Goal: Transaction & Acquisition: Purchase product/service

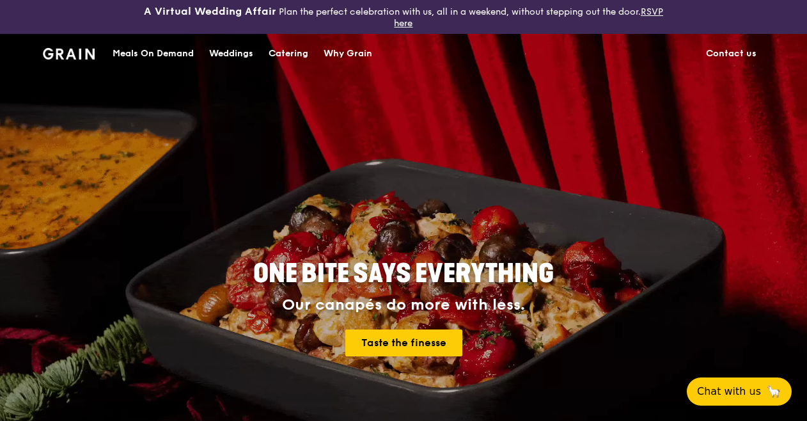
click at [288, 53] on div "Catering" at bounding box center [288, 54] width 40 height 38
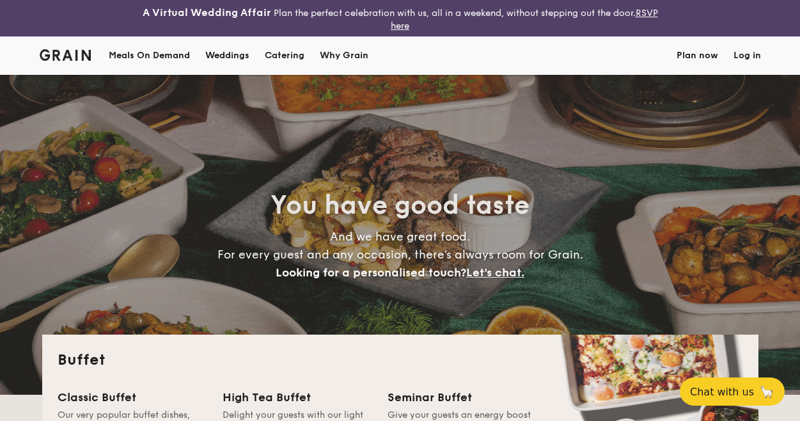
select select
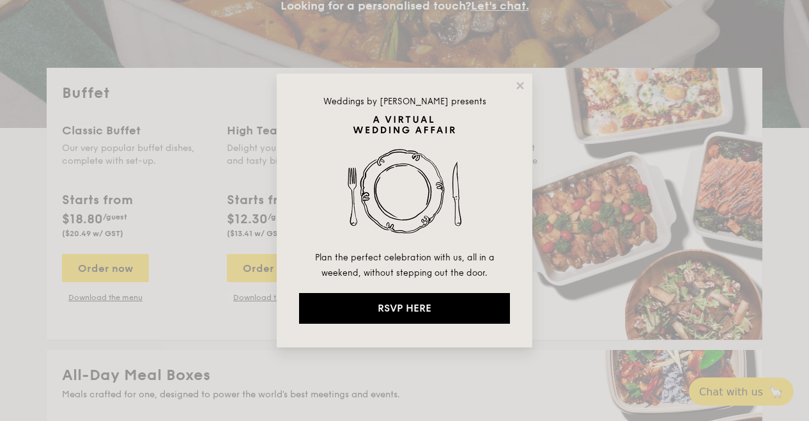
click at [514, 93] on div "Weddings by [PERSON_NAME] presents Plan the perfect celebration with us, all in…" at bounding box center [405, 211] width 256 height 274
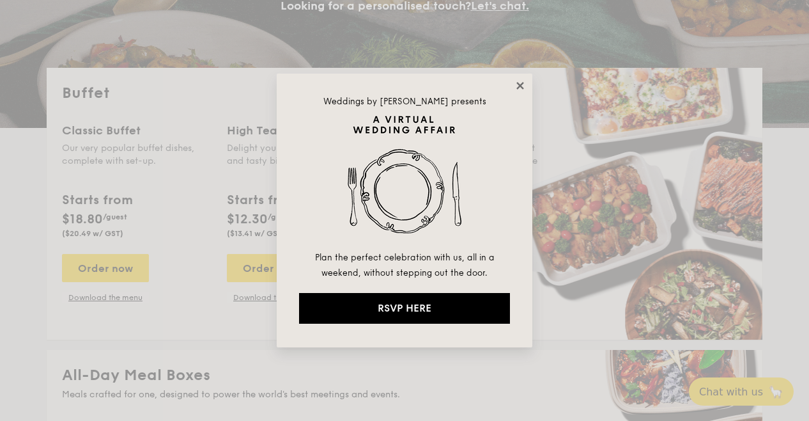
click at [522, 89] on icon at bounding box center [521, 86] width 12 height 12
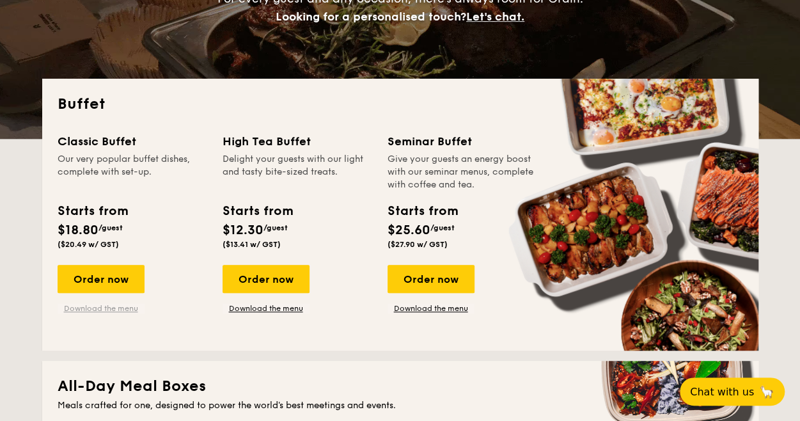
click at [94, 309] on link "Download the menu" at bounding box center [101, 308] width 87 height 10
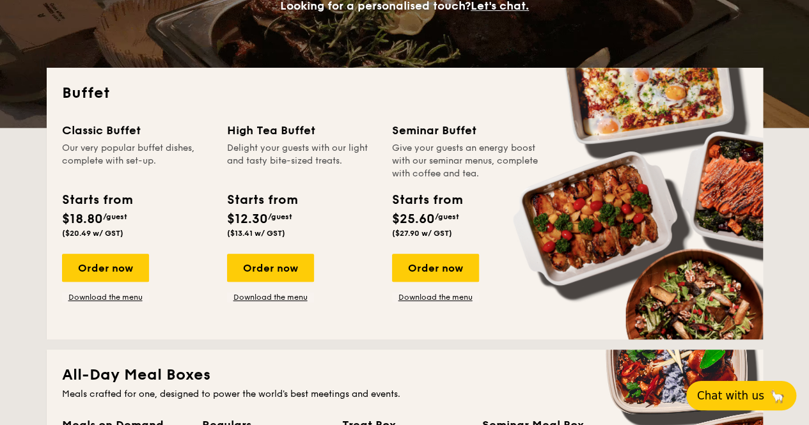
click at [738, 389] on span "Chat with us" at bounding box center [730, 395] width 67 height 13
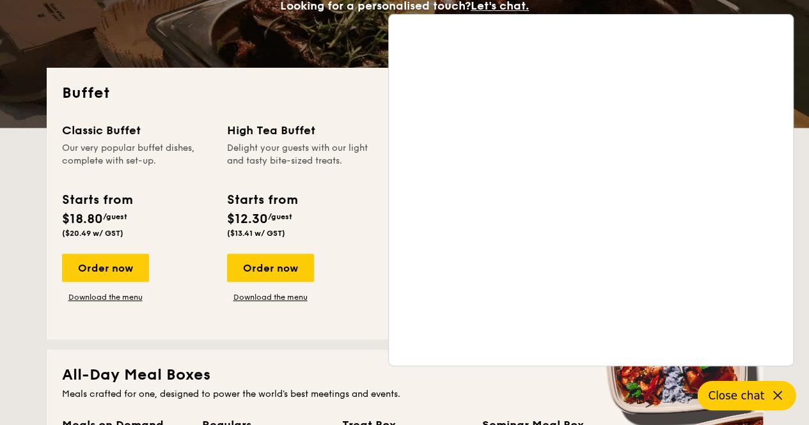
click at [125, 314] on div "Classic Buffet Our very popular buffet dishes, complete with set-up. Starts fro…" at bounding box center [404, 222] width 685 height 203
click at [125, 302] on link "Download the menu" at bounding box center [105, 297] width 87 height 10
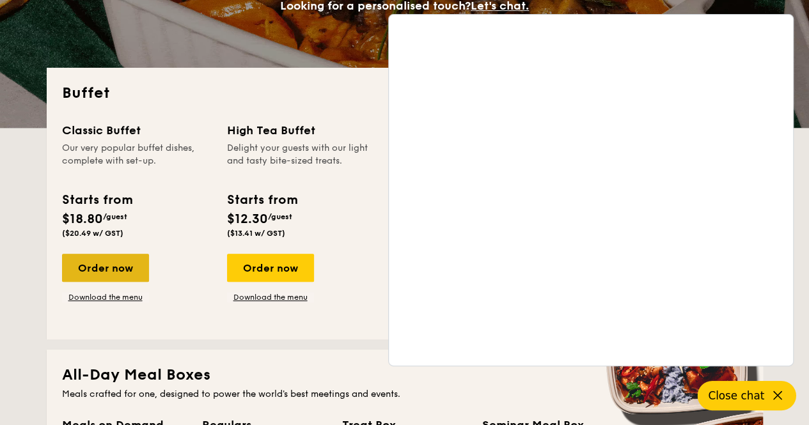
click at [107, 276] on div "Order now" at bounding box center [105, 268] width 87 height 28
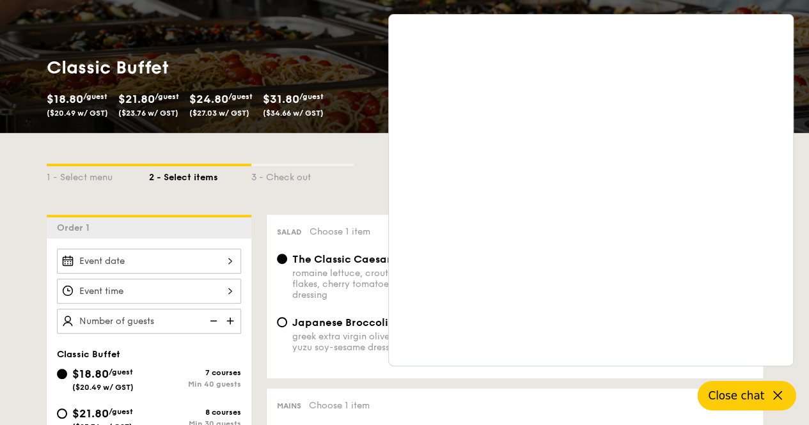
scroll to position [256, 0]
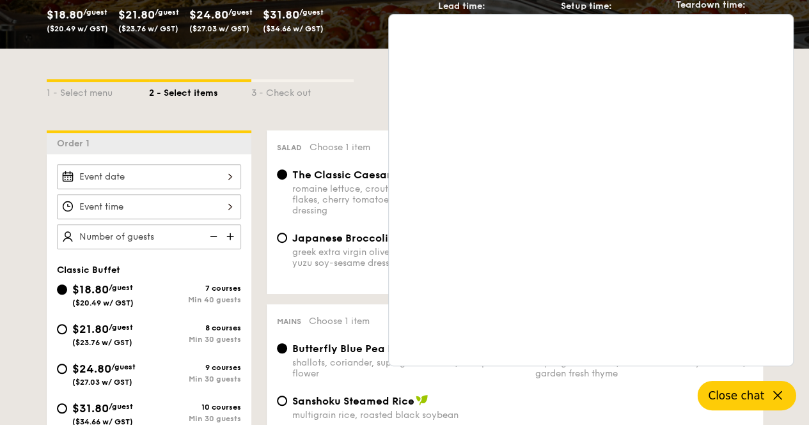
click at [284, 67] on div "1 - Select menu 2 - Select items 3 - Check out" at bounding box center [405, 90] width 716 height 82
click at [772, 404] on button "Close chat" at bounding box center [746, 395] width 98 height 29
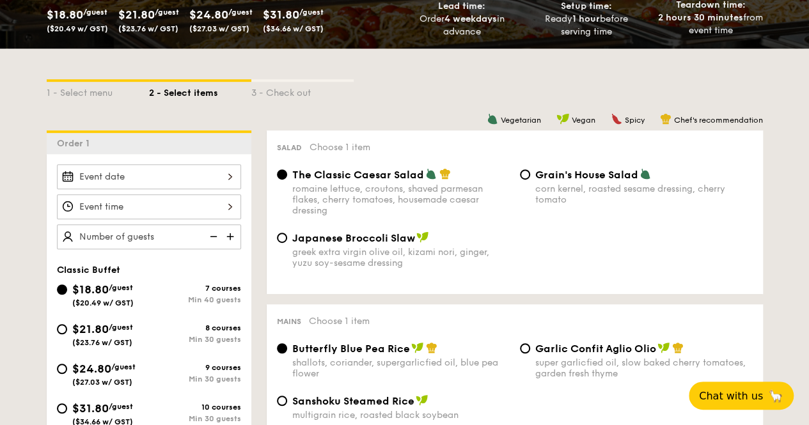
scroll to position [320, 0]
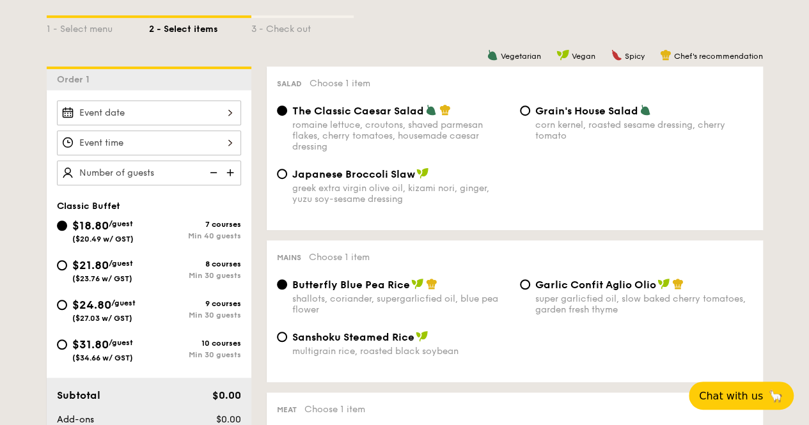
click at [121, 125] on div at bounding box center [149, 112] width 184 height 25
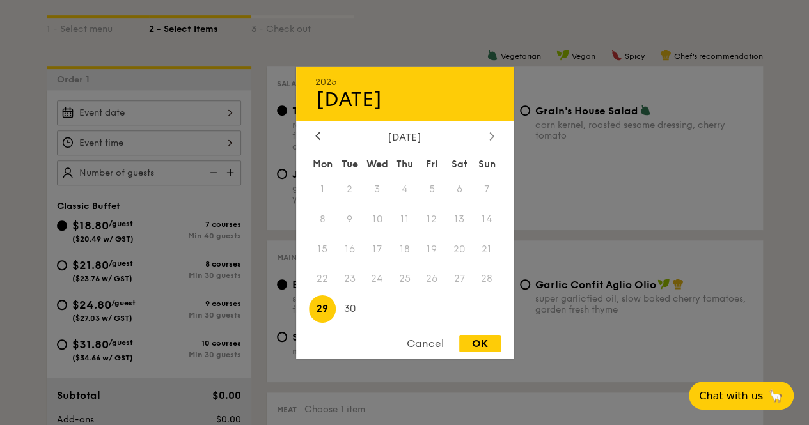
click at [486, 136] on div at bounding box center [492, 136] width 12 height 12
click at [309, 139] on div "[DATE]" at bounding box center [404, 136] width 217 height 12
click at [320, 144] on div "[DATE] Mon Tue Wed Thu Fri Sat Sun 1 2 3 4 5 6 7 8 9 10 11 12 13 14 15 16 17 18…" at bounding box center [404, 227] width 217 height 194
click at [320, 139] on div at bounding box center [318, 136] width 12 height 12
click at [391, 258] on span "18" at bounding box center [404, 248] width 27 height 27
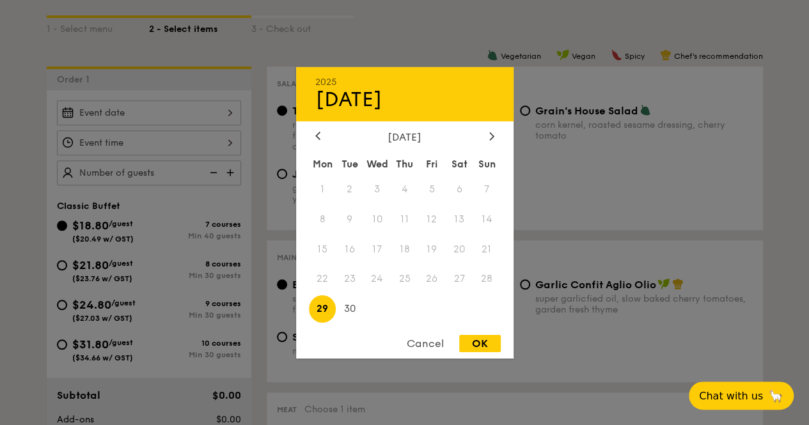
click at [390, 286] on span "24" at bounding box center [376, 278] width 27 height 27
click at [387, 273] on span "24" at bounding box center [376, 278] width 27 height 27
click at [434, 342] on div "Cancel" at bounding box center [425, 343] width 63 height 17
click at [161, 122] on div "2025 Sep [DATE] Tue Wed Thu Fri Sat Sun 1 2 3 4 5 6 7 8 9 10 11 12 13 14 15 16 …" at bounding box center [149, 112] width 184 height 25
click at [437, 346] on div "Cancel" at bounding box center [425, 343] width 63 height 17
